Goal: Information Seeking & Learning: Check status

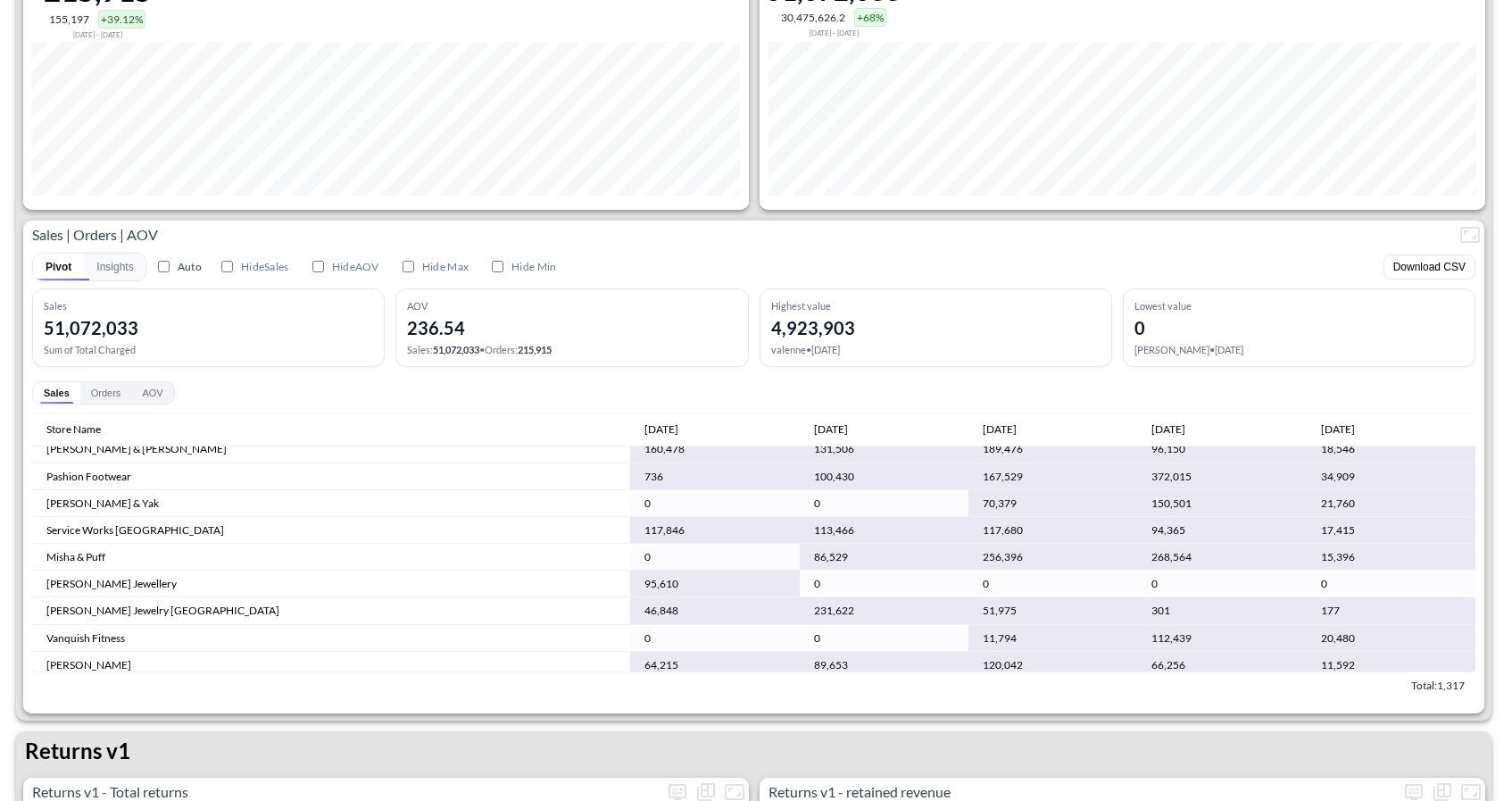
scroll to position [639, 0]
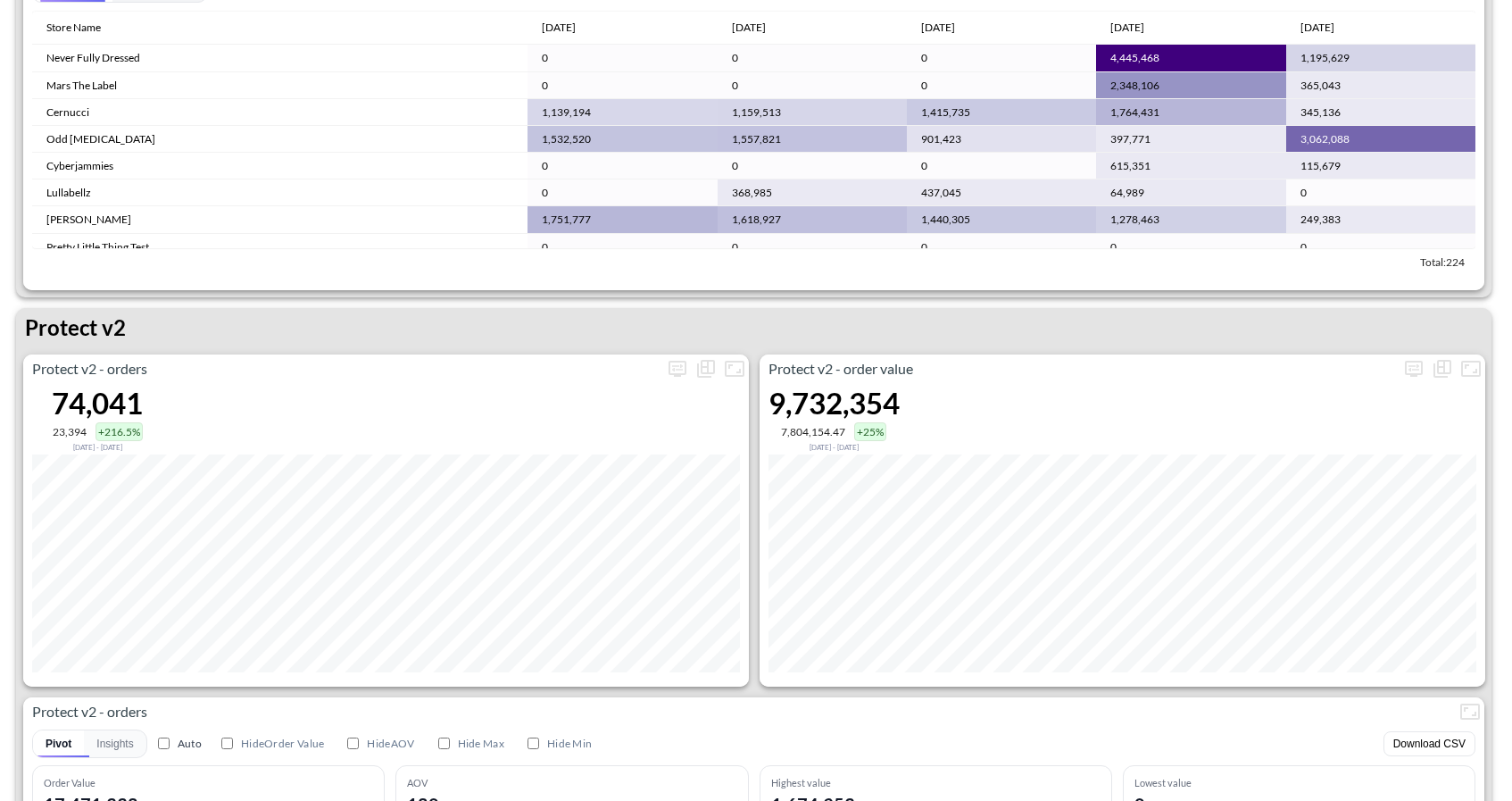
scroll to position [3180, 0]
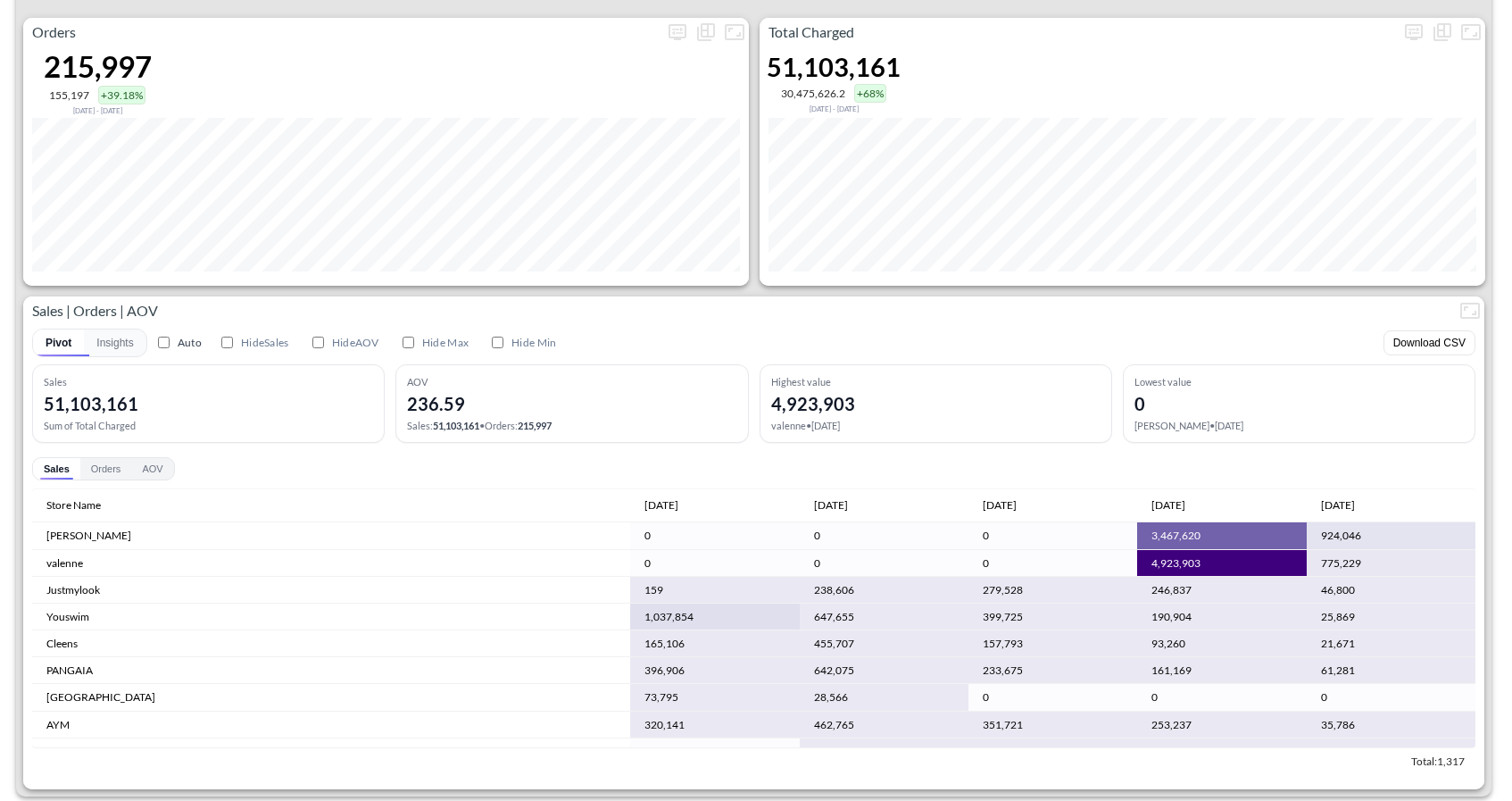
scroll to position [101, 0]
